Goal: Register for event/course

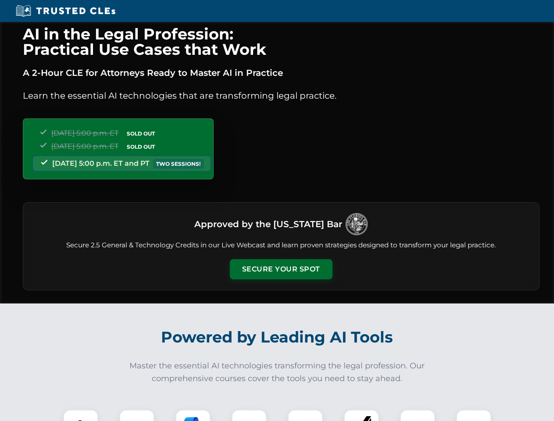
click at [281, 269] on button "Secure Your Spot" at bounding box center [281, 269] width 103 height 20
click at [81, 415] on img at bounding box center [80, 426] width 25 height 25
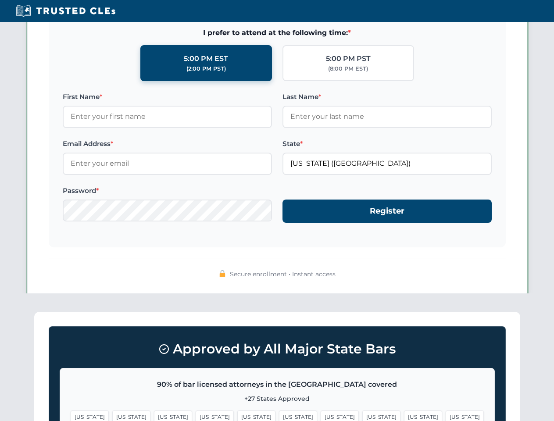
click at [321, 415] on span "[US_STATE]" at bounding box center [340, 417] width 38 height 13
click at [404, 415] on span "[US_STATE]" at bounding box center [423, 417] width 38 height 13
